Goal: Information Seeking & Learning: Learn about a topic

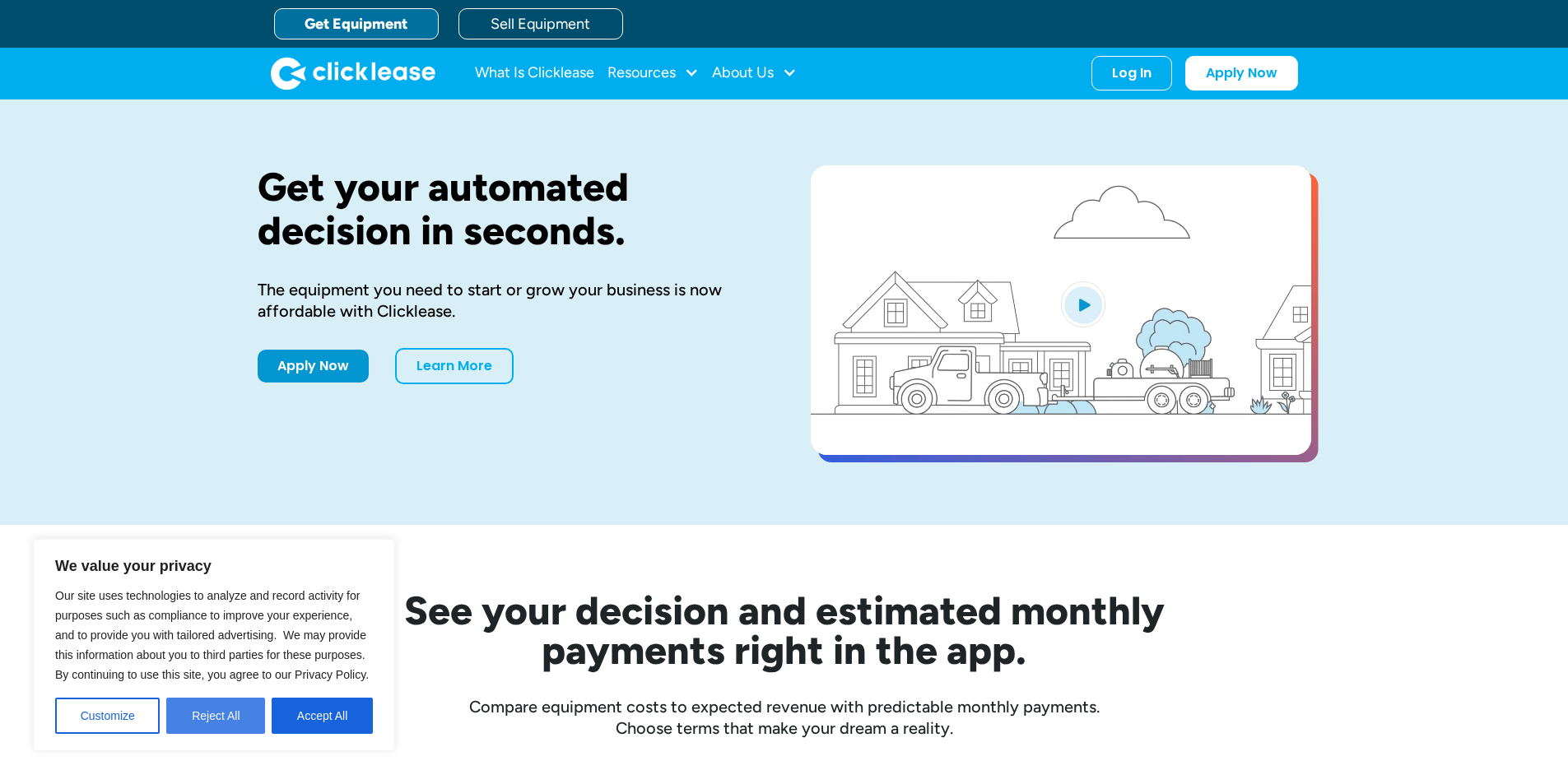
click at [234, 717] on button "Reject All" at bounding box center [216, 716] width 99 height 36
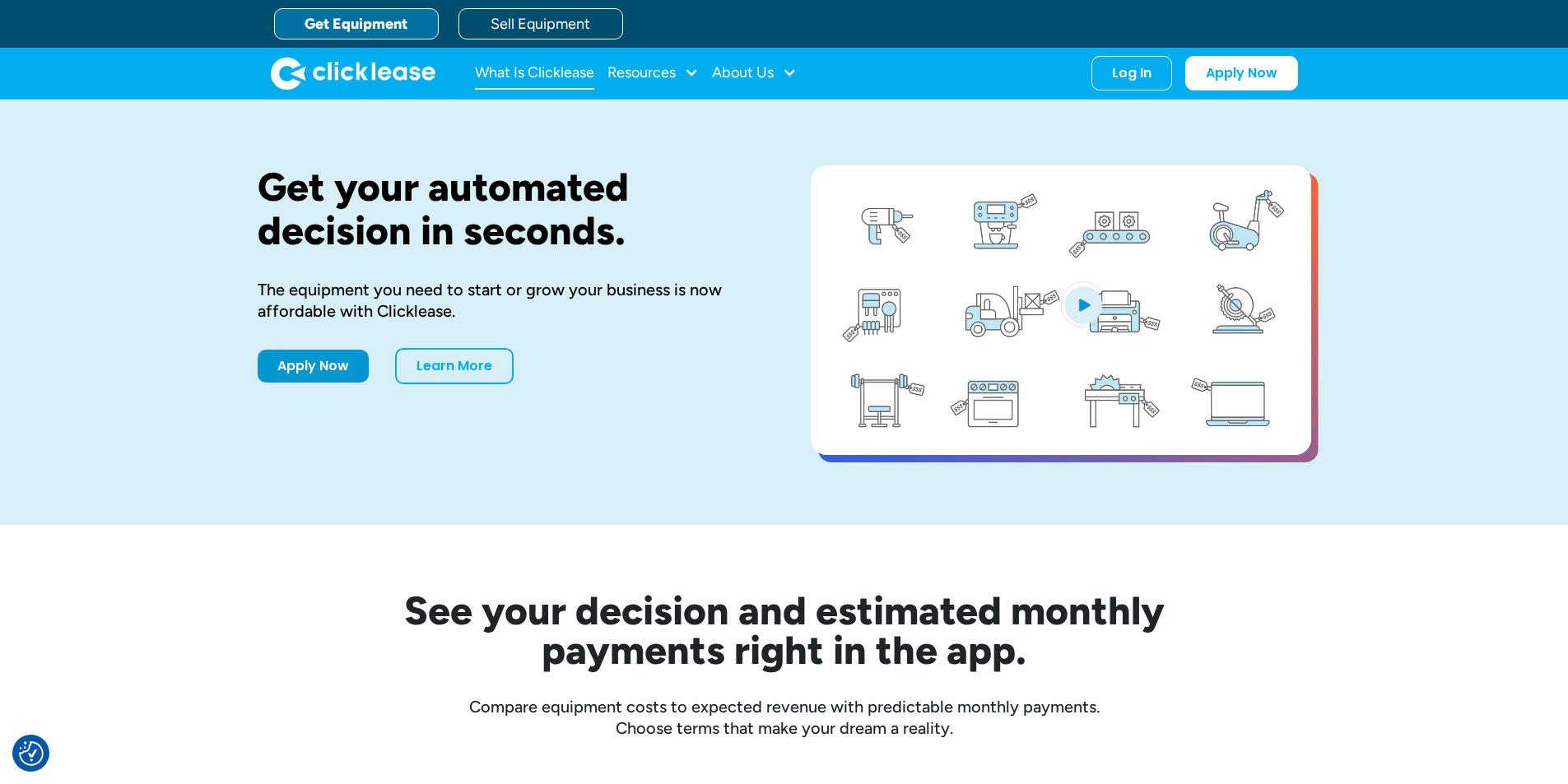
click at [558, 83] on link "What Is Clicklease" at bounding box center [534, 73] width 119 height 33
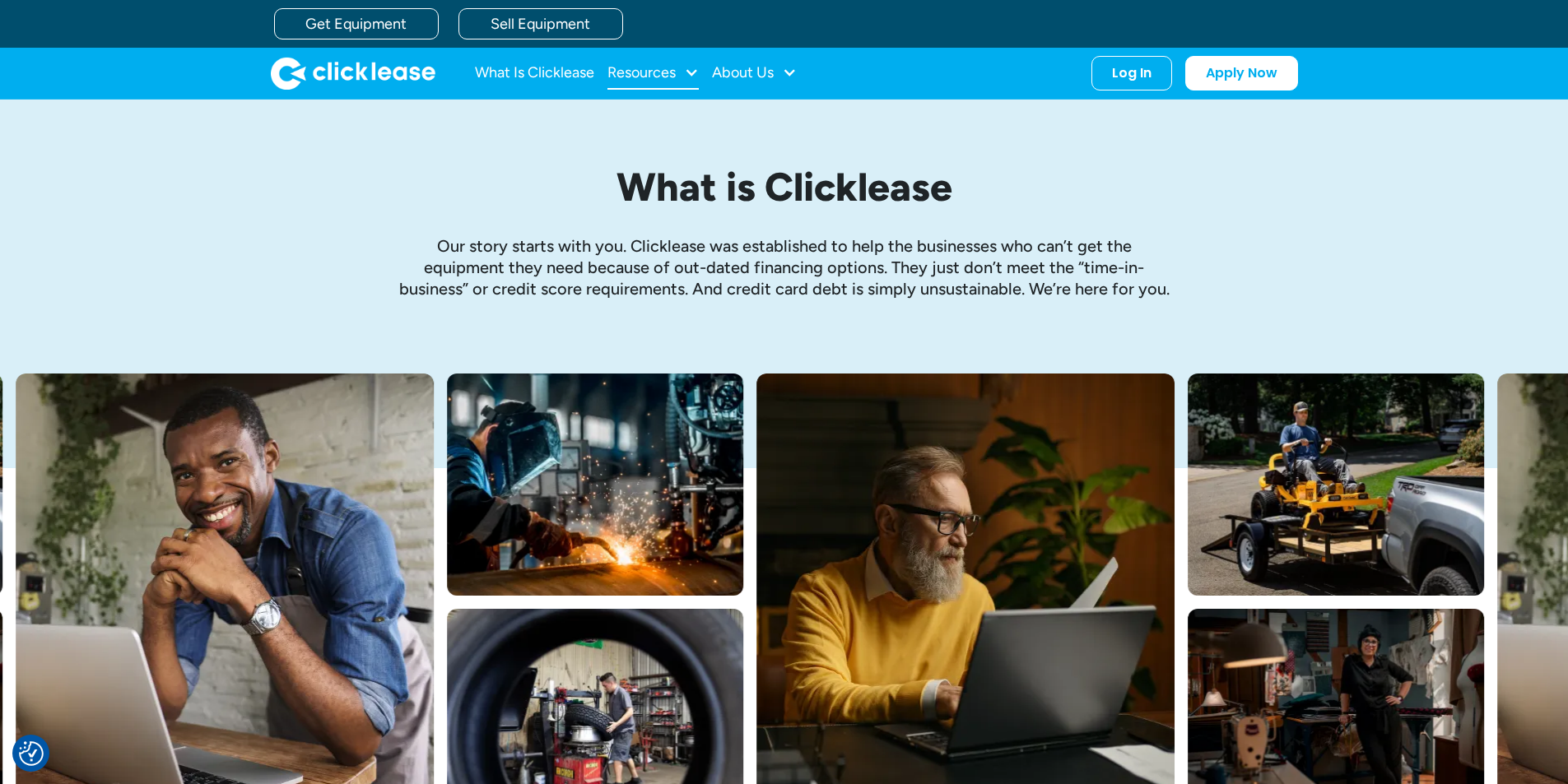
click at [640, 73] on div "Resources" at bounding box center [641, 73] width 68 height 0
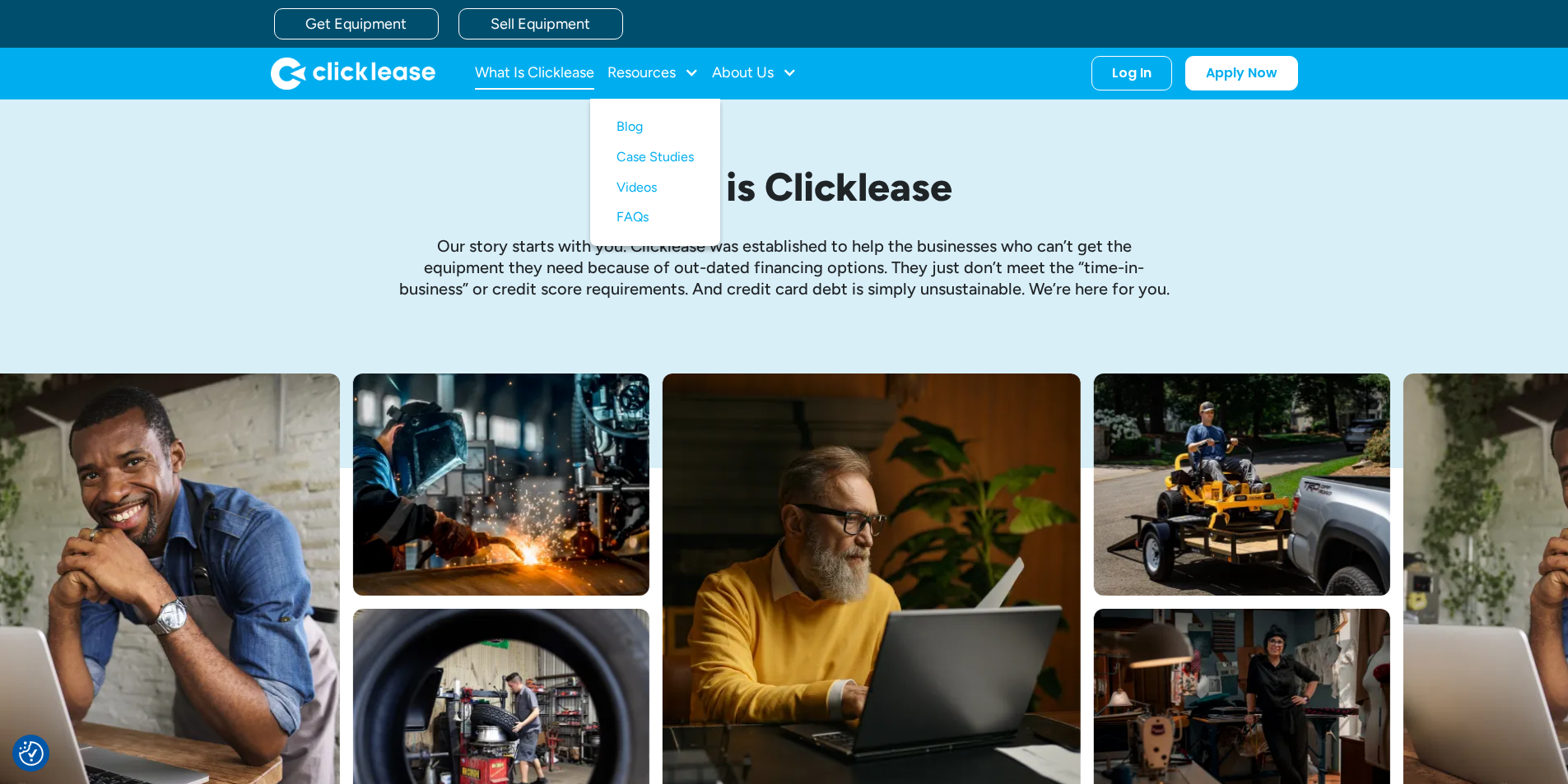
click at [572, 76] on link "What Is Clicklease" at bounding box center [534, 73] width 119 height 33
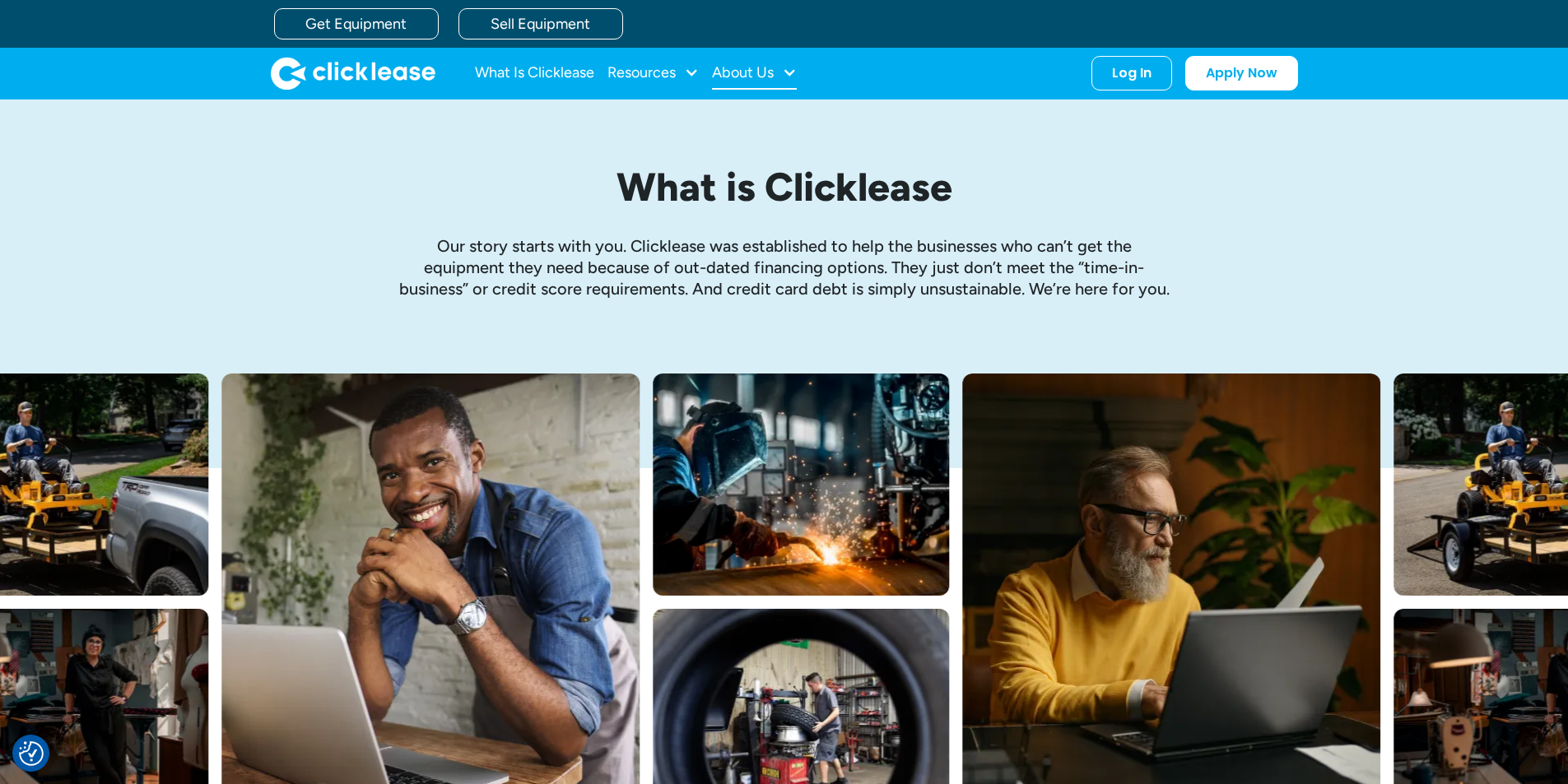
click at [777, 68] on div "About Us" at bounding box center [754, 73] width 85 height 33
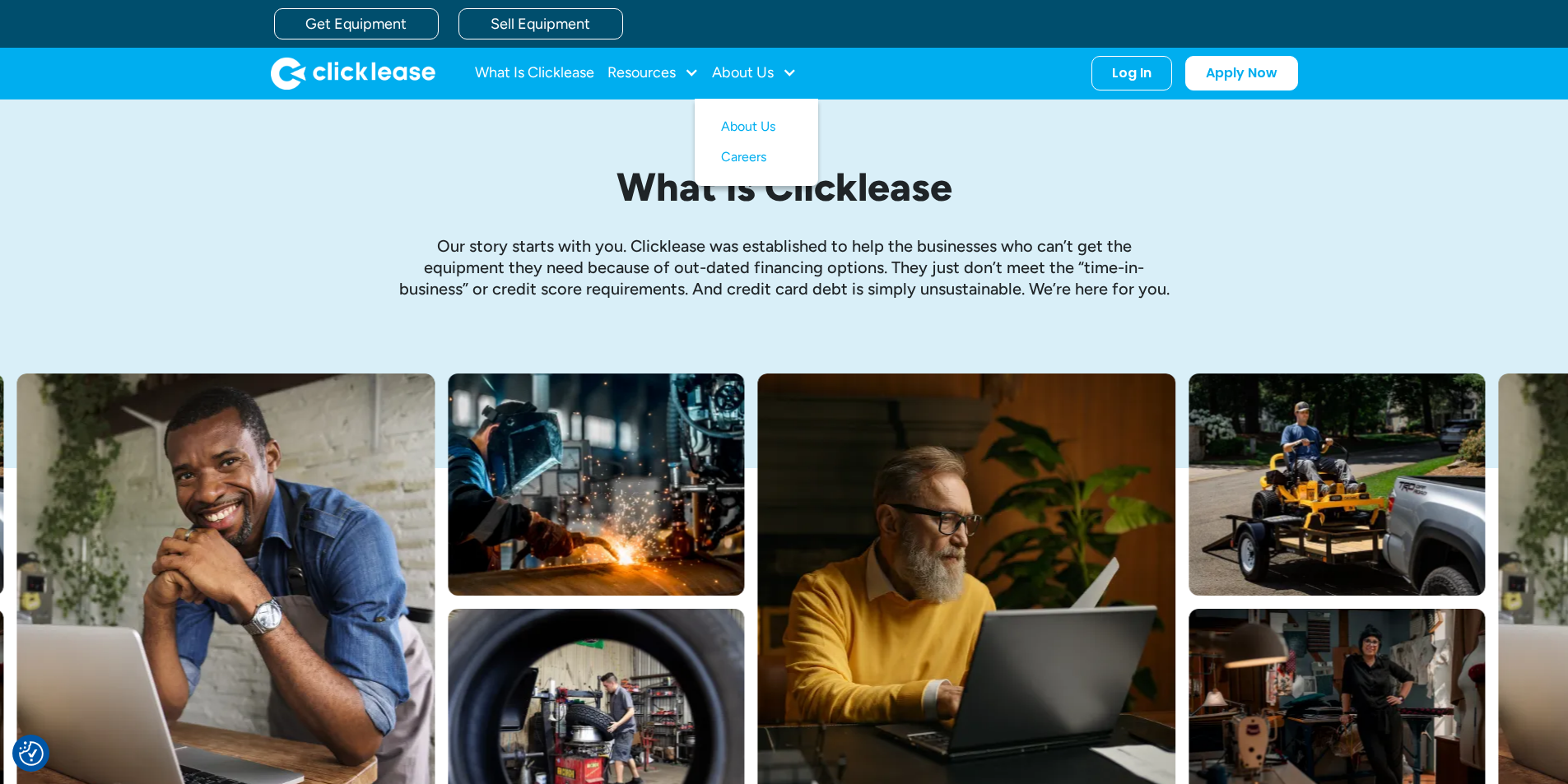
click at [359, 82] on img "home" at bounding box center [352, 73] width 165 height 33
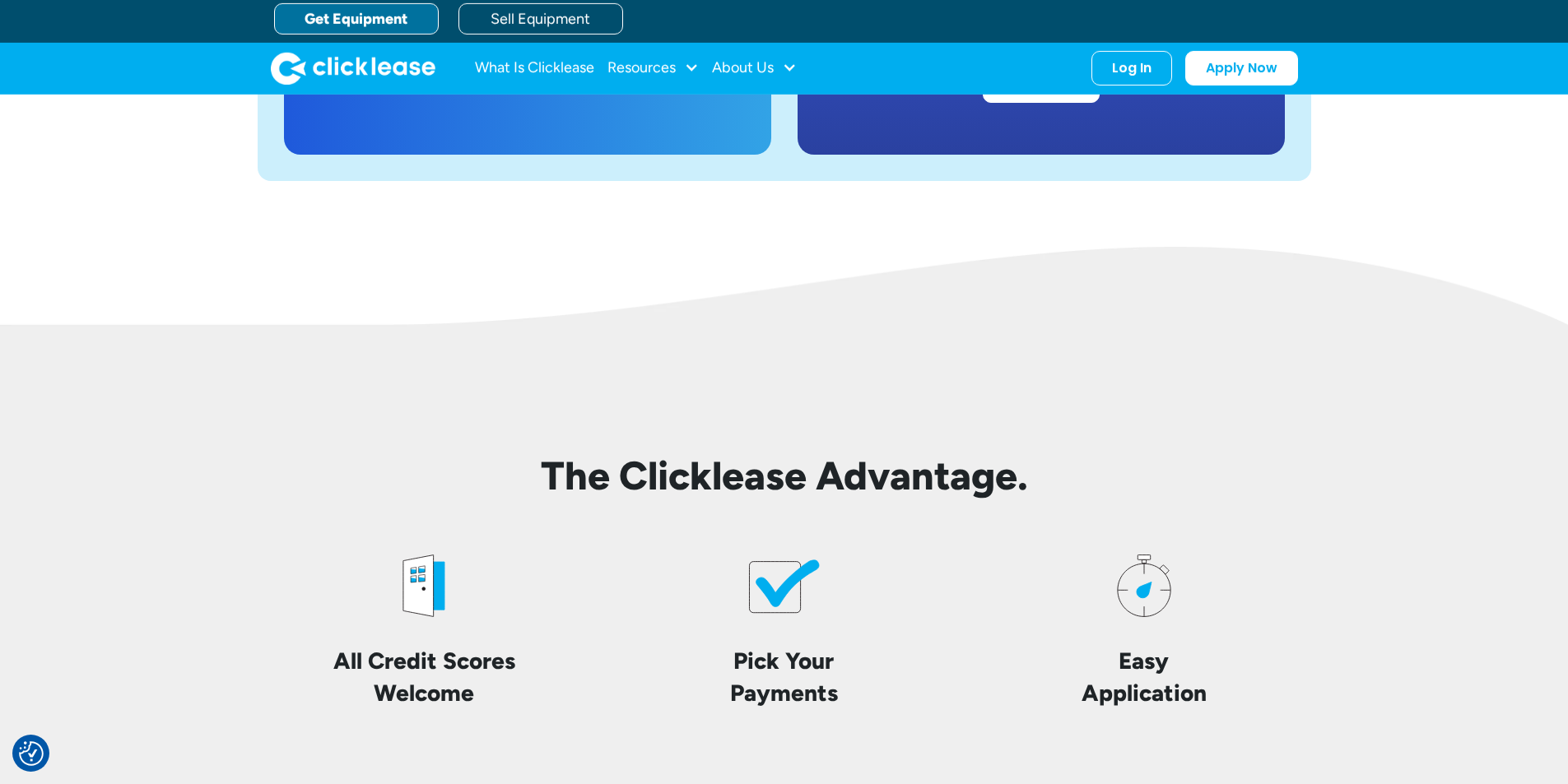
scroll to position [3220, 0]
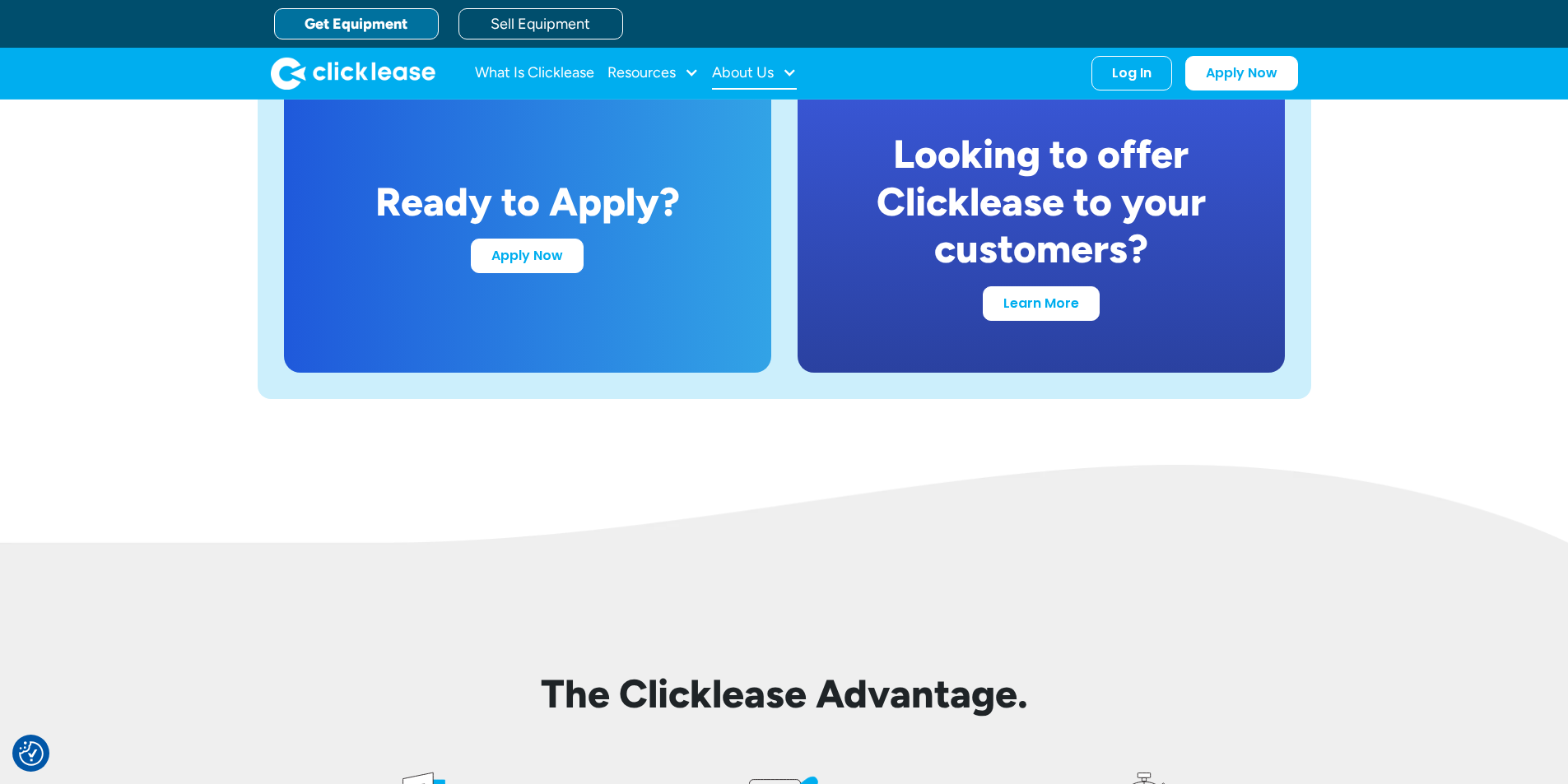
click at [733, 73] on div "About Us" at bounding box center [743, 73] width 62 height 0
click at [652, 73] on div "Resources" at bounding box center [641, 73] width 68 height 0
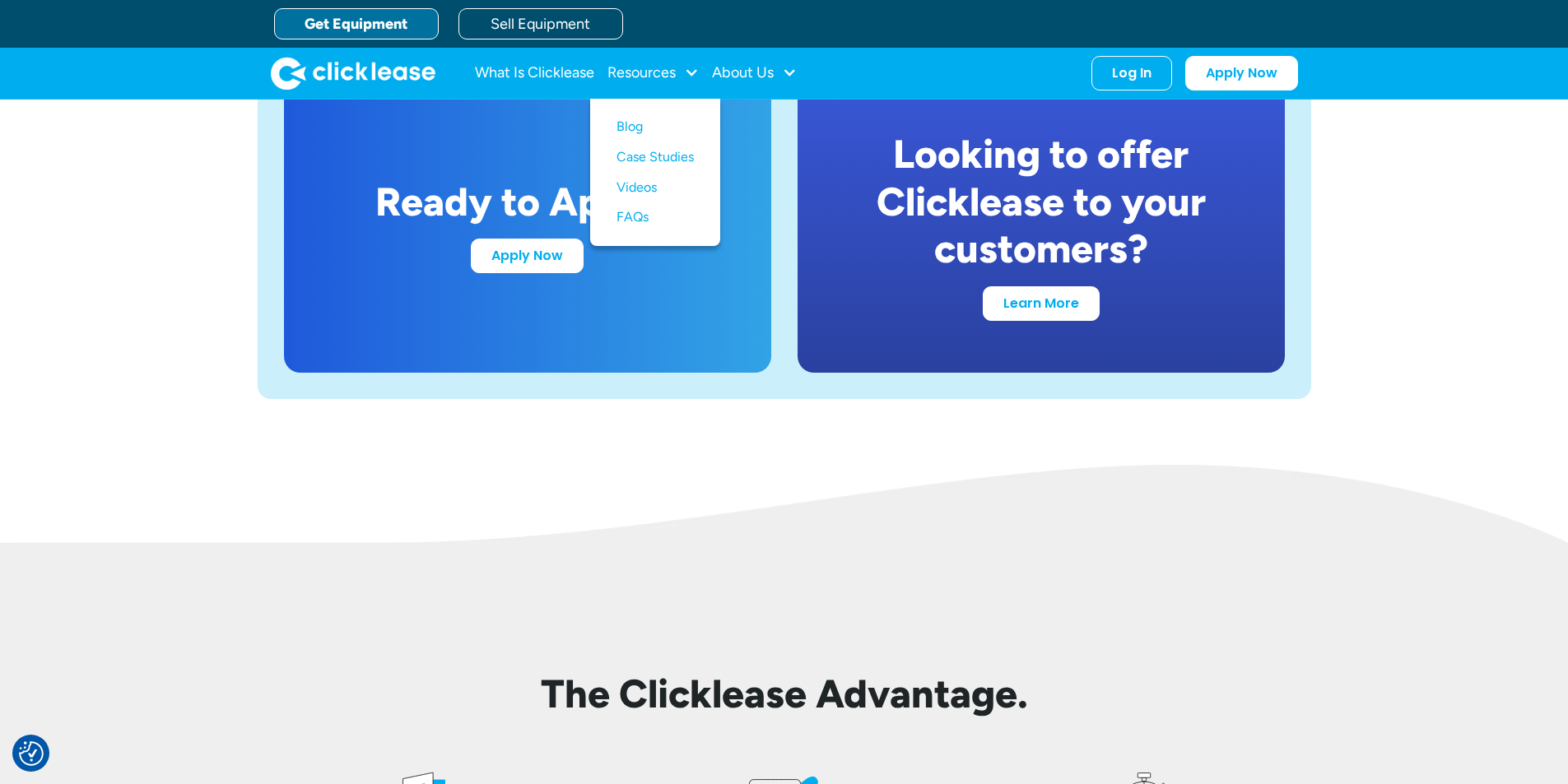
click at [1339, 579] on img at bounding box center [784, 535] width 1568 height 141
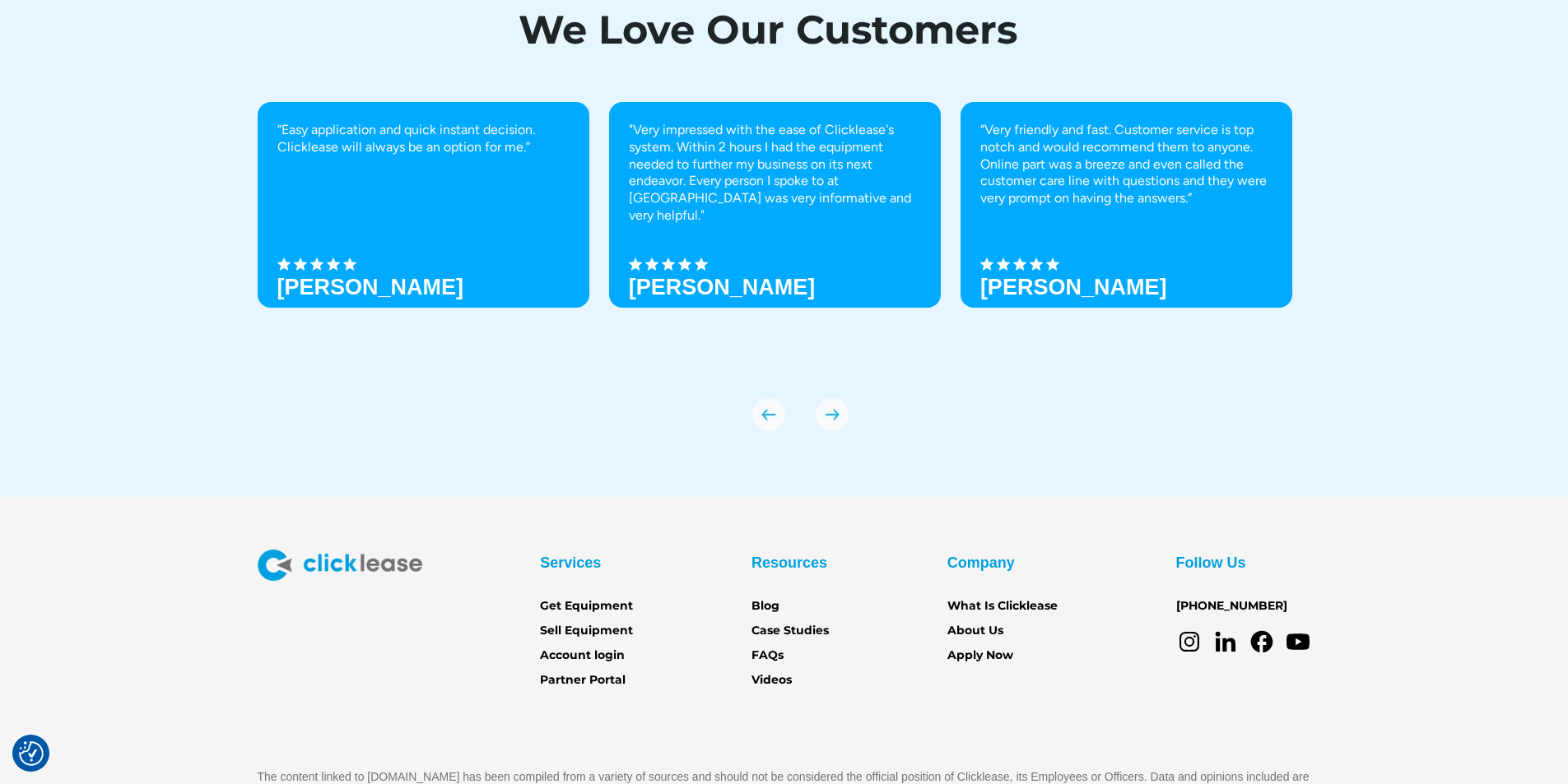
scroll to position [5769, 0]
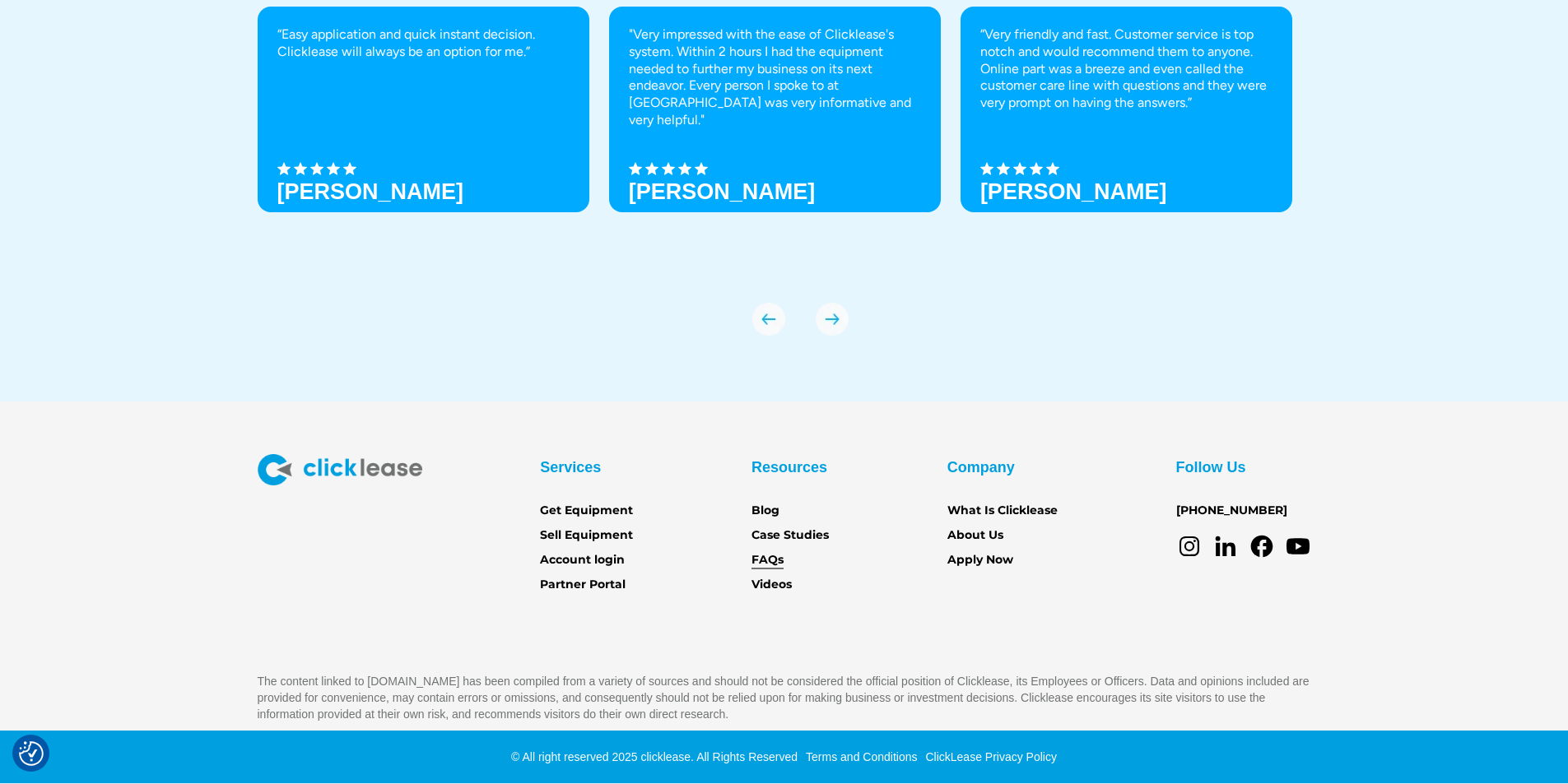
click at [776, 561] on link "FAQs" at bounding box center [767, 560] width 32 height 18
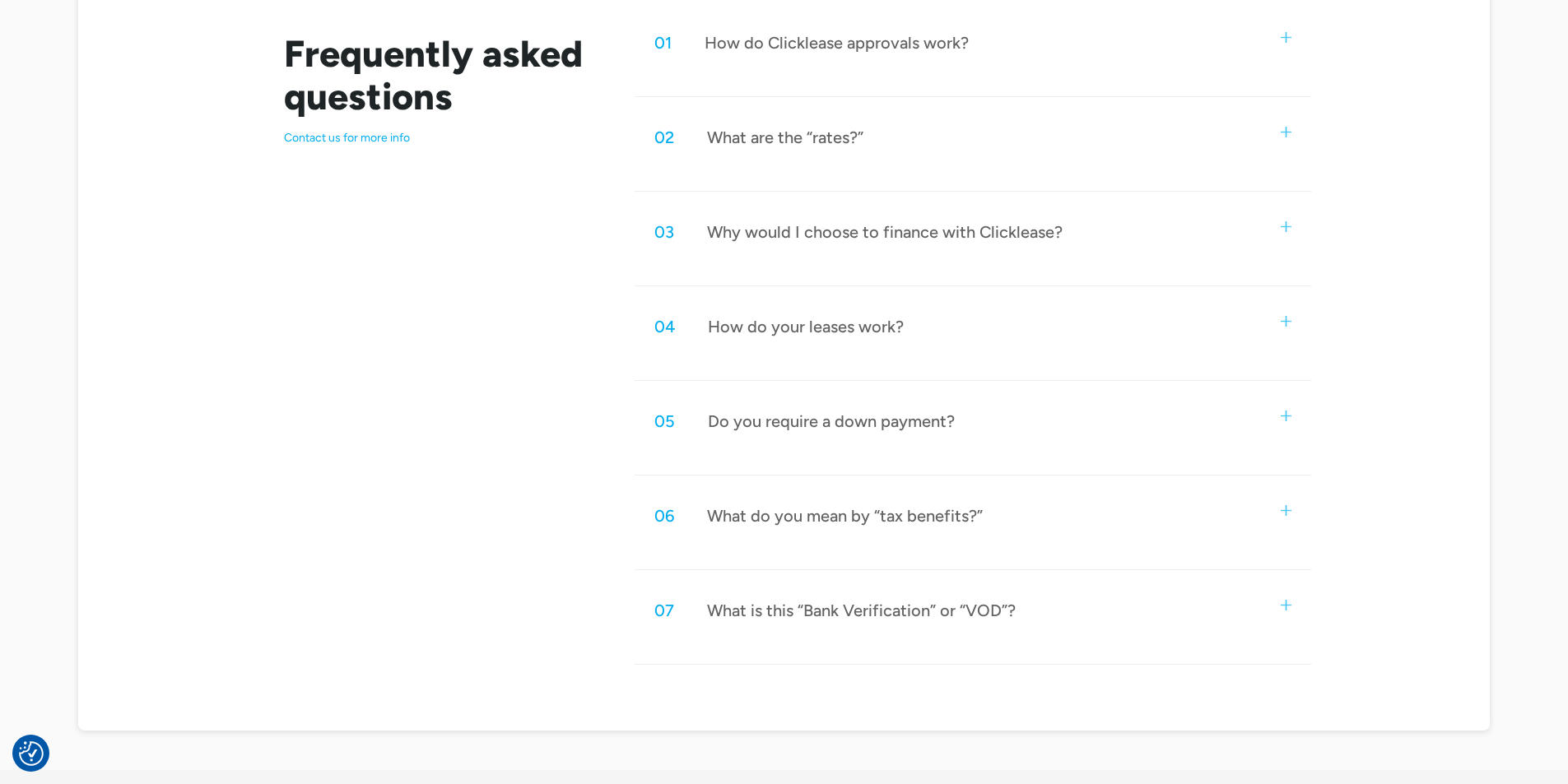
scroll to position [905, 0]
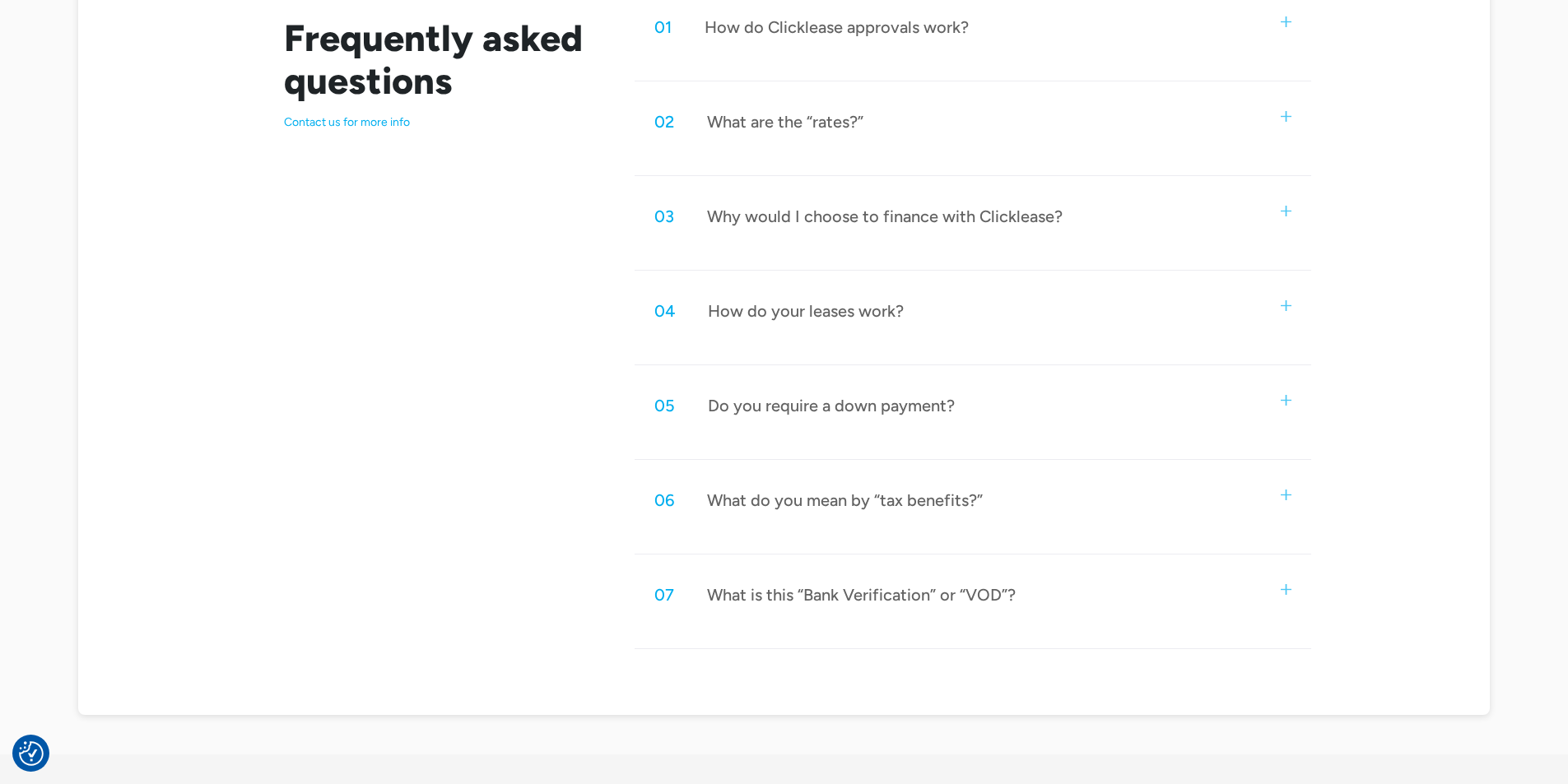
click at [1026, 230] on div "03 Why would I choose to finance with Clicklease?" at bounding box center [972, 216] width 675 height 55
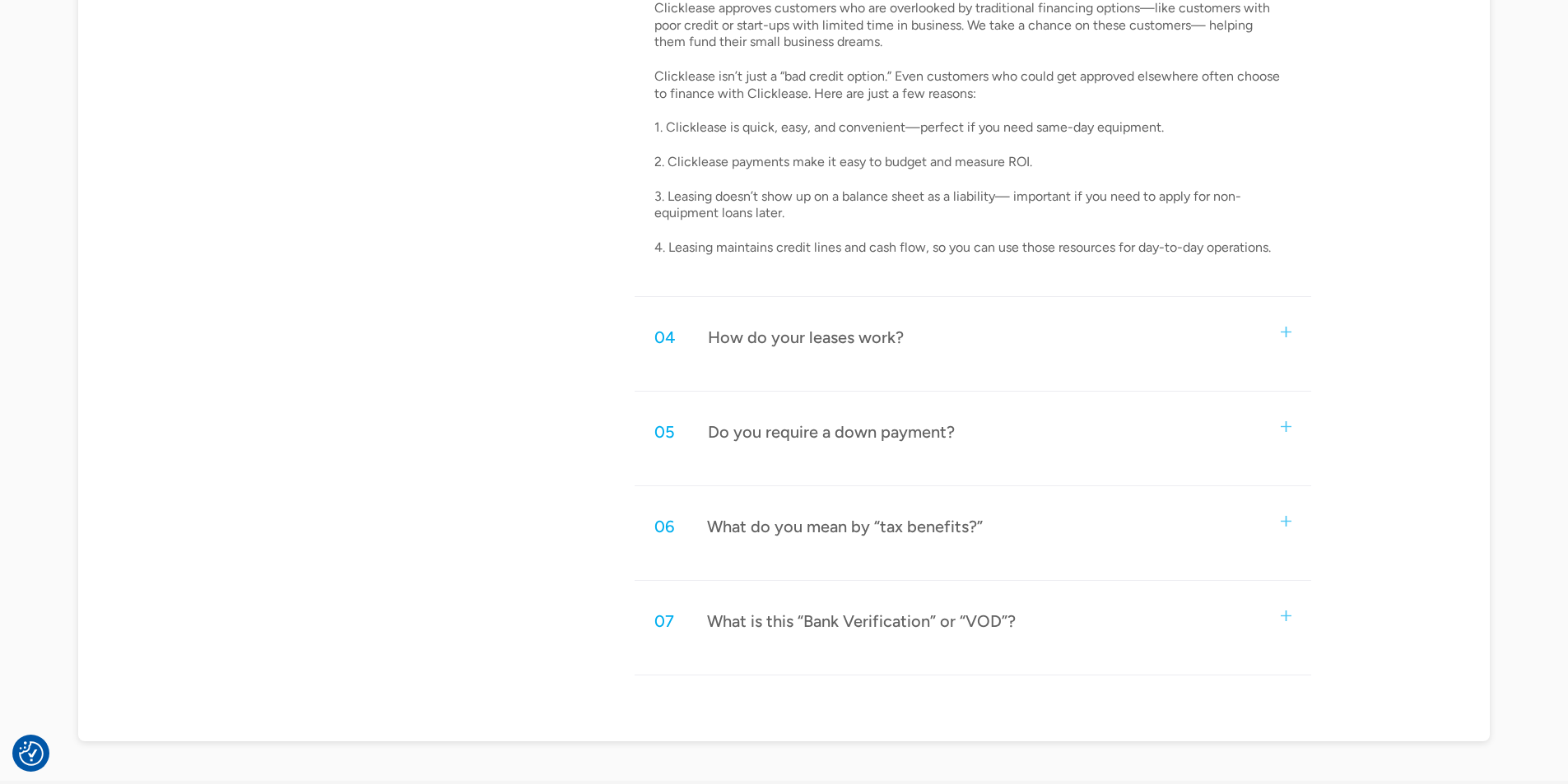
scroll to position [1151, 0]
click at [926, 313] on div "04 How do your leases work?" at bounding box center [972, 334] width 675 height 55
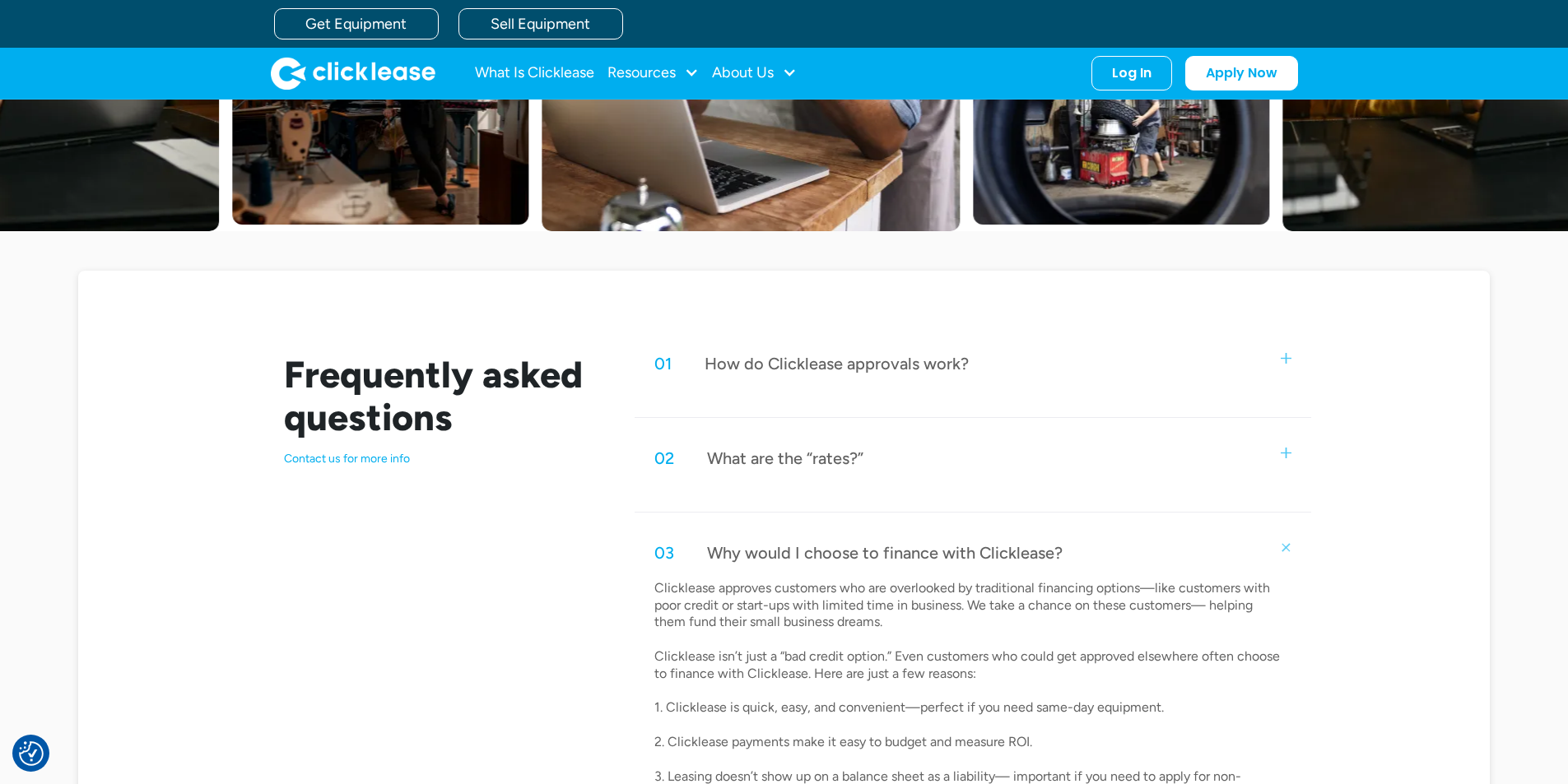
scroll to position [329, 0]
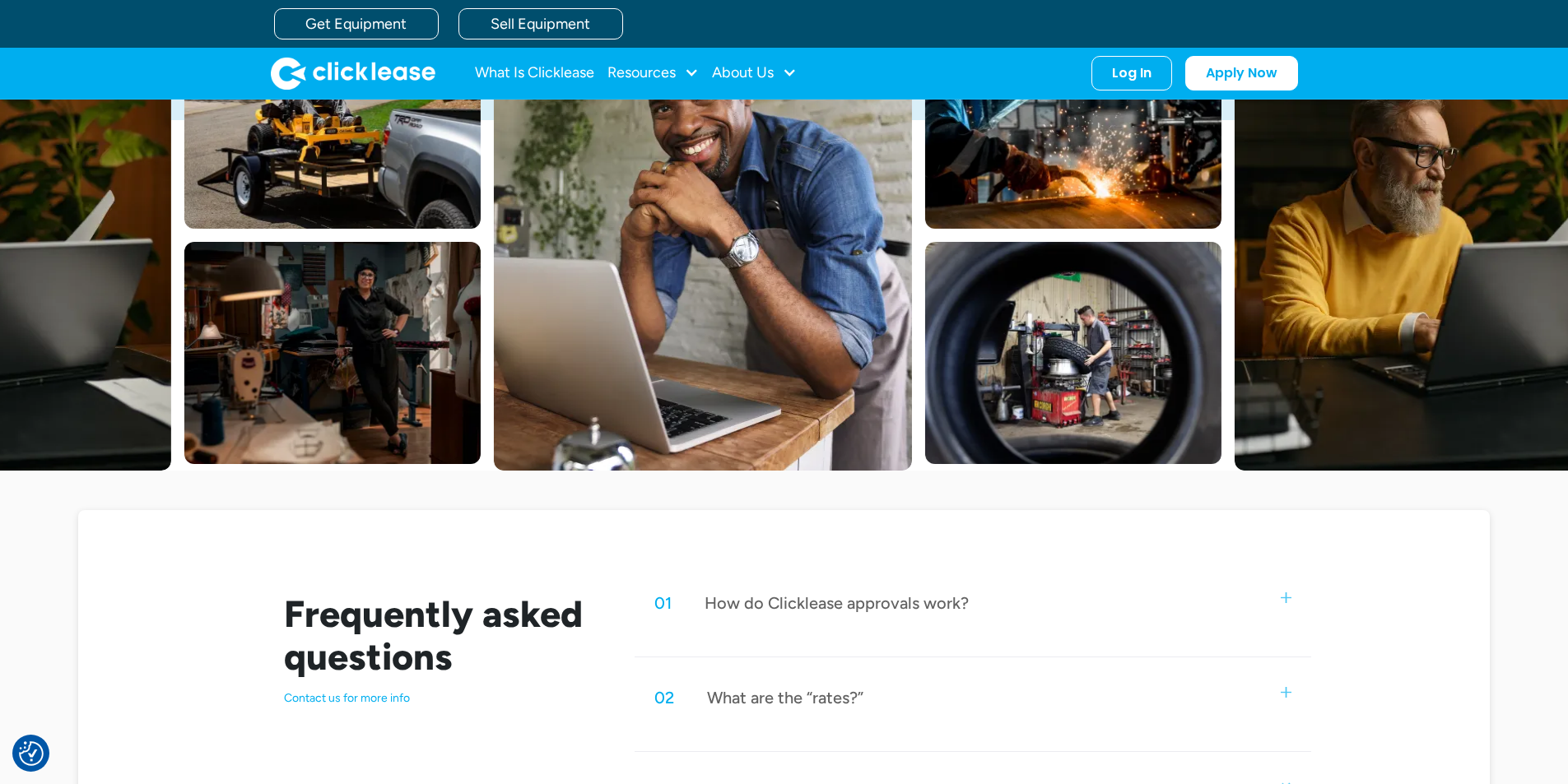
click at [892, 628] on div "01 How do Clicklease approvals work?" at bounding box center [972, 603] width 675 height 55
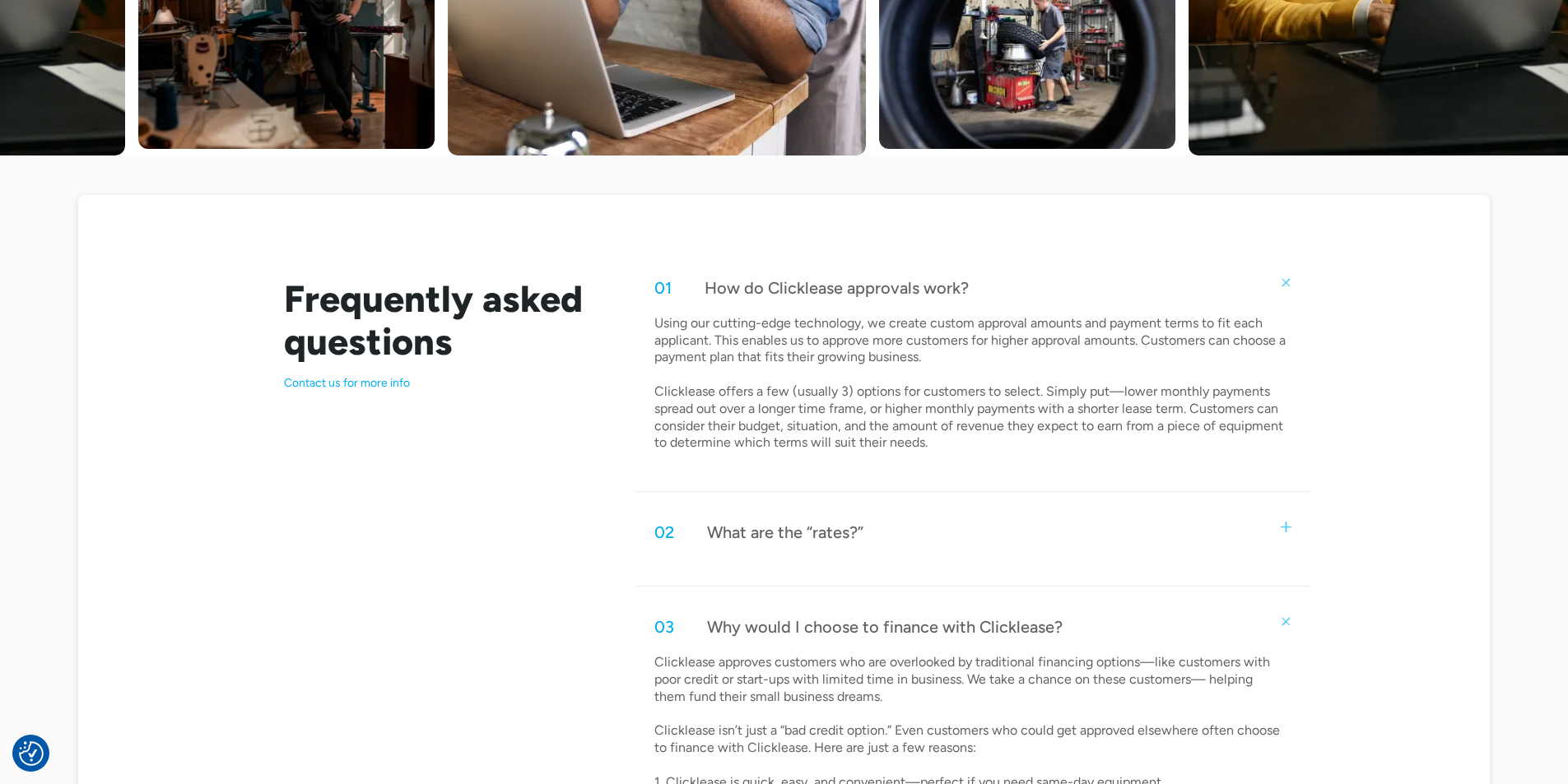
scroll to position [658, 0]
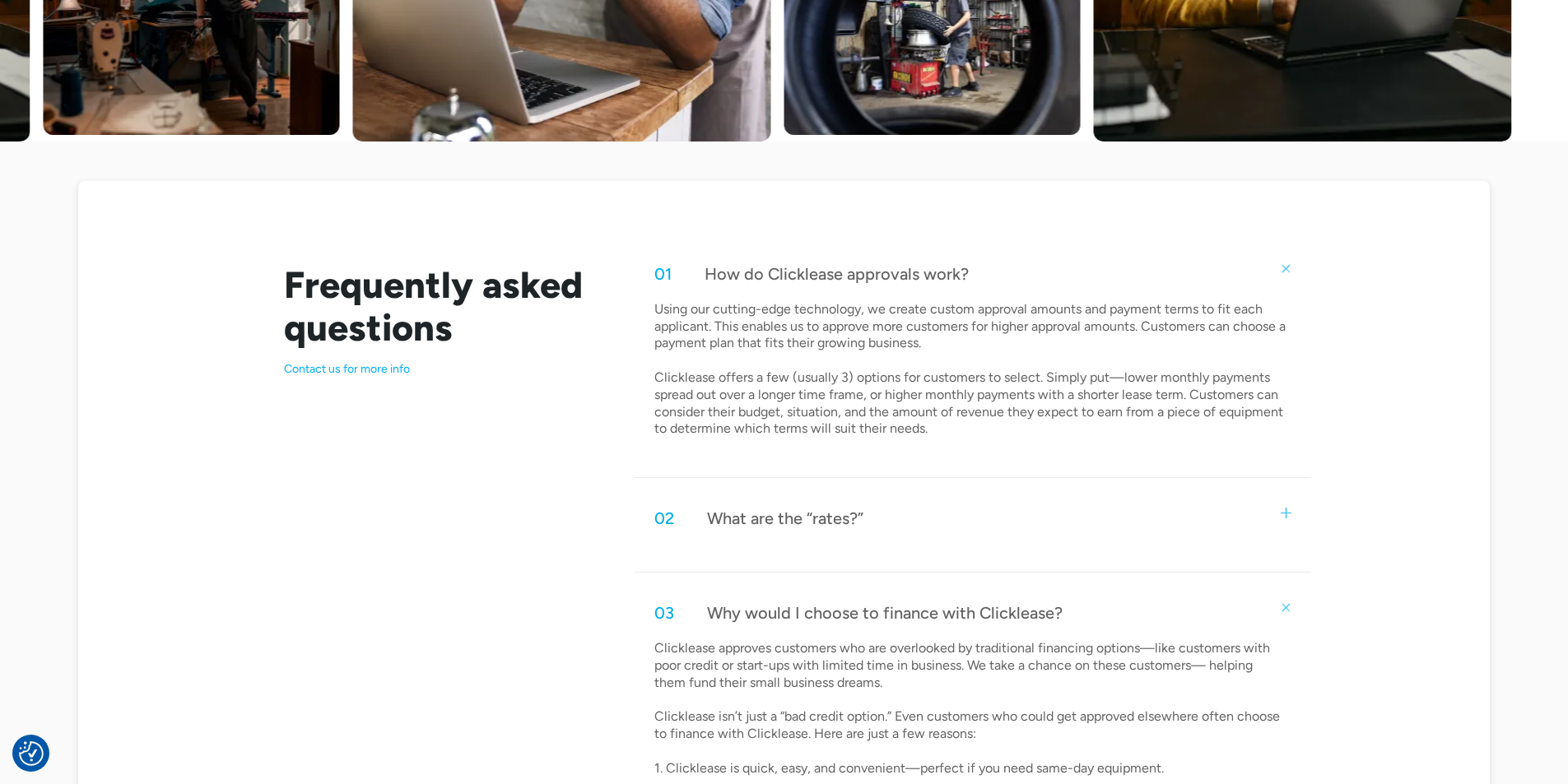
click at [928, 537] on div "02 What are the “rates?”" at bounding box center [972, 518] width 675 height 55
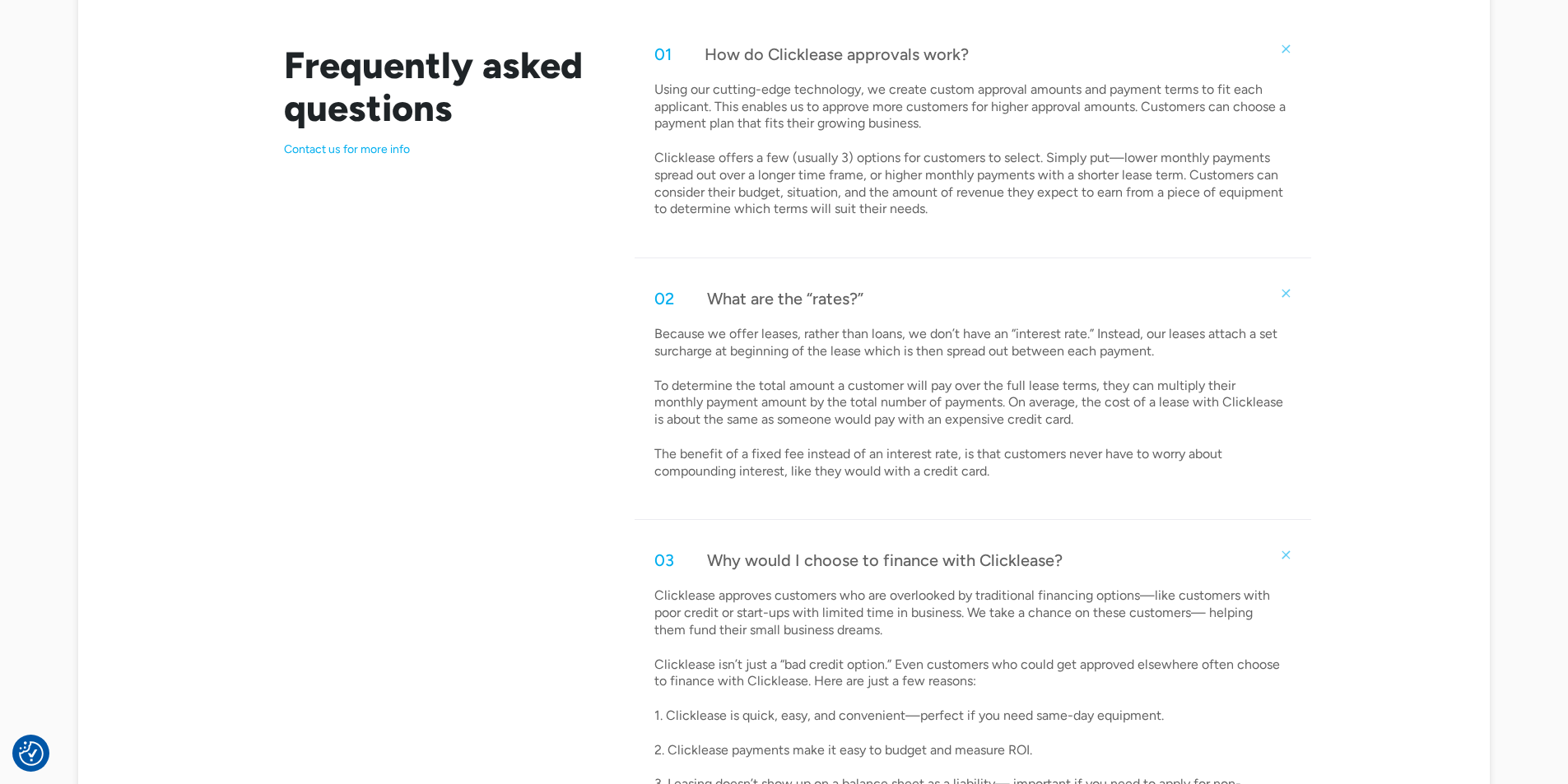
scroll to position [905, 0]
